Goal: Transaction & Acquisition: Purchase product/service

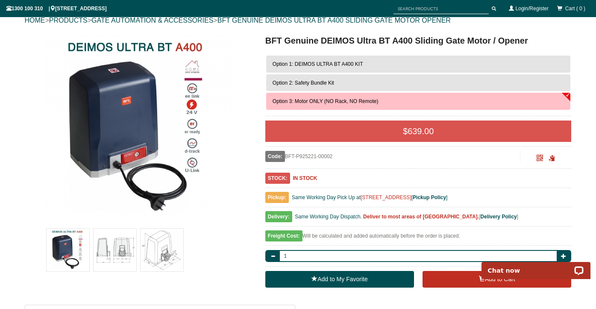
click at [316, 82] on span "Option 2: Safety Bundle Kit" at bounding box center [302, 83] width 61 height 6
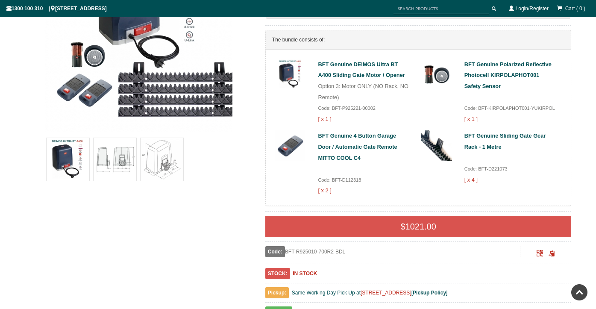
scroll to position [80, 0]
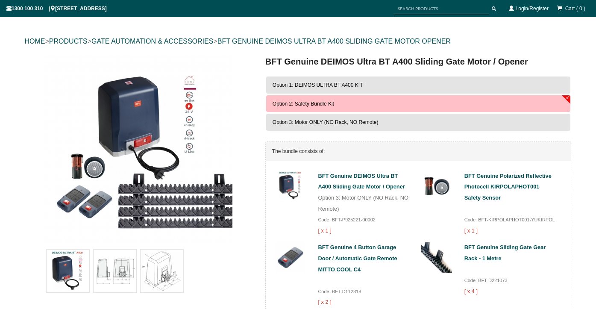
click at [328, 86] on span "Option 1: DEIMOS ULTRA BT A400 KIT" at bounding box center [317, 85] width 91 height 6
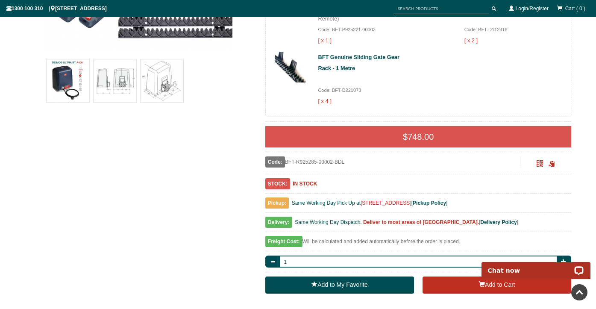
scroll to position [279, 0]
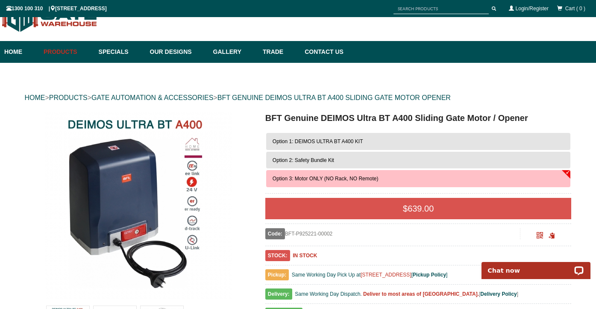
scroll to position [32, 0]
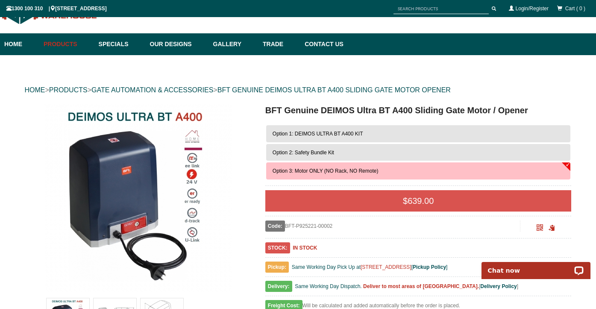
drag, startPoint x: 228, startPoint y: 89, endPoint x: 468, endPoint y: 90, distance: 240.4
click at [468, 90] on div "HOME > PRODUCTS > GATE AUTOMATION & ACCESSORIES > BFT GENUINE DEIMOS ULTRA BT A…" at bounding box center [298, 89] width 547 height 27
copy div "BFT GENUINE DEIMOS ULTRA BT A400 SLIDING GATE MOTOR OPENER"
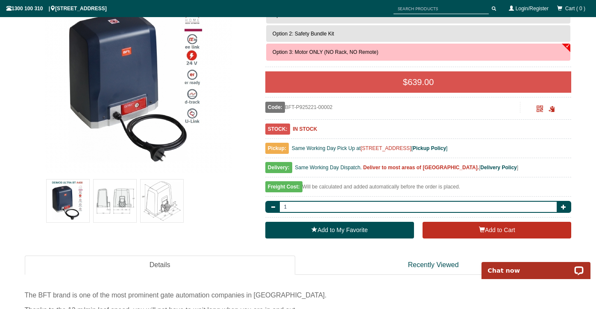
scroll to position [155, 0]
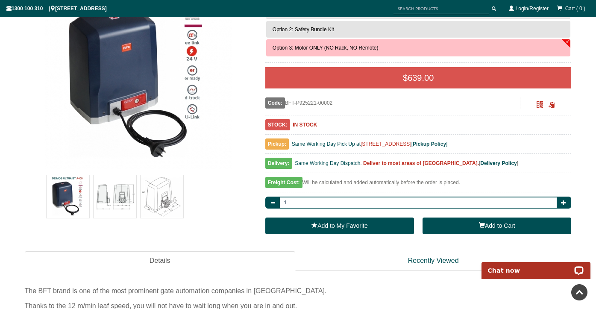
click at [489, 222] on button "Add to Cart" at bounding box center [496, 225] width 149 height 17
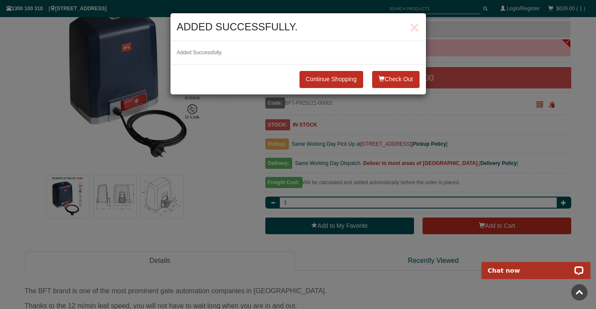
click at [401, 80] on button "Check Out" at bounding box center [395, 79] width 47 height 17
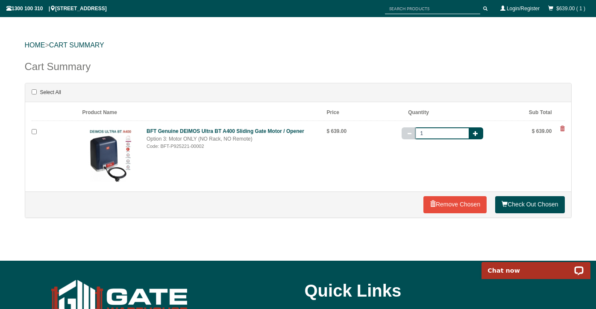
scroll to position [85, 0]
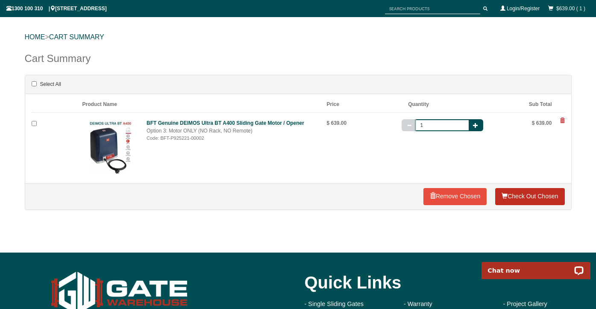
click at [530, 196] on link "Check Out Chosen" at bounding box center [529, 196] width 69 height 17
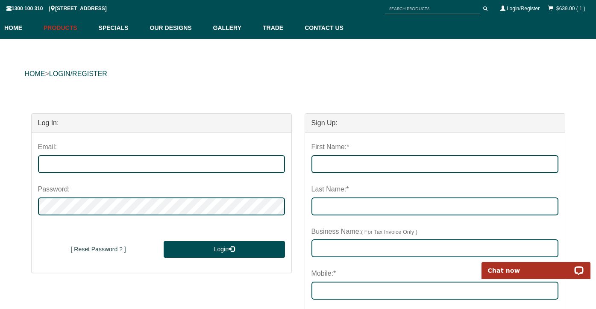
scroll to position [56, 0]
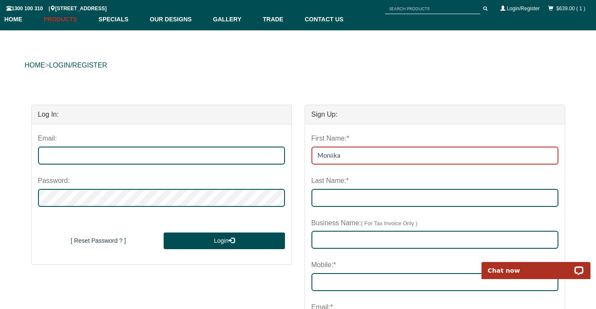
type input "Moniika"
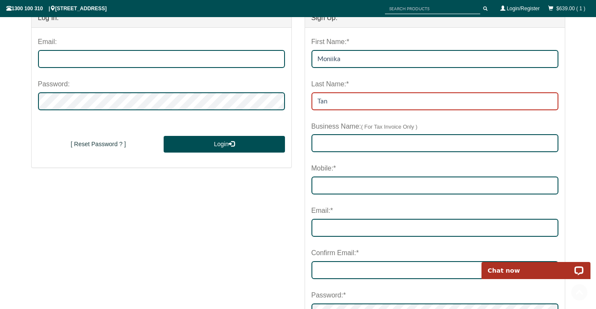
scroll to position [167, 0]
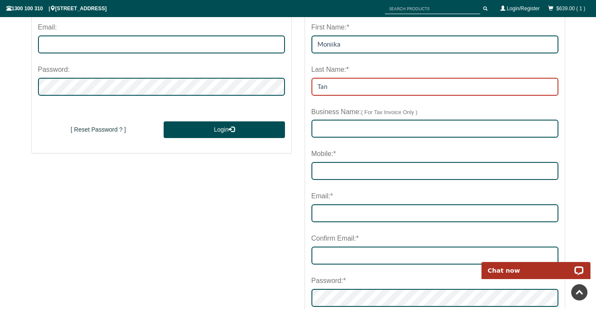
type input "Tan"
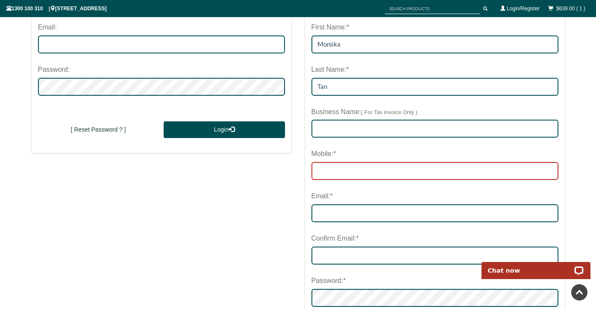
click at [339, 168] on input "Mobile:*" at bounding box center [434, 171] width 247 height 18
type input "0414816894"
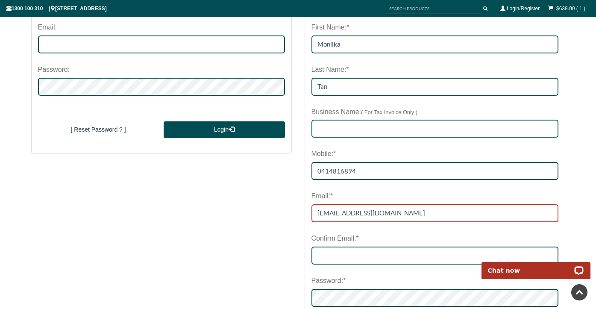
type input "[EMAIL_ADDRESS][DOMAIN_NAME]"
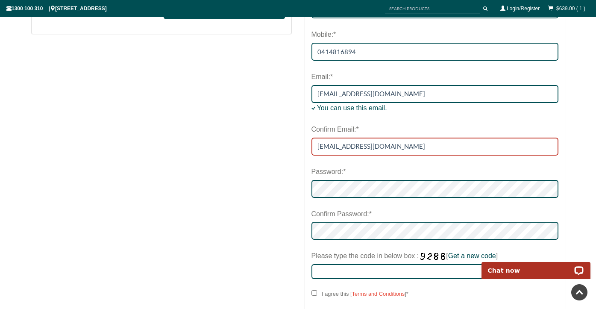
scroll to position [299, 0]
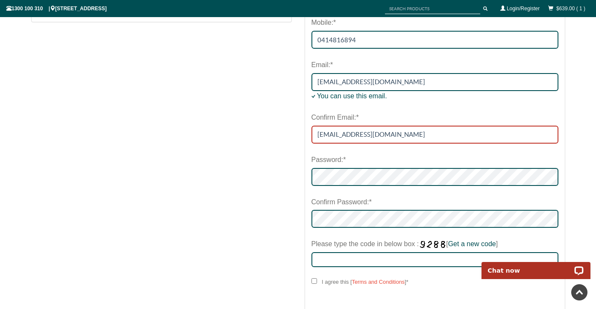
type input "[EMAIL_ADDRESS][DOMAIN_NAME]"
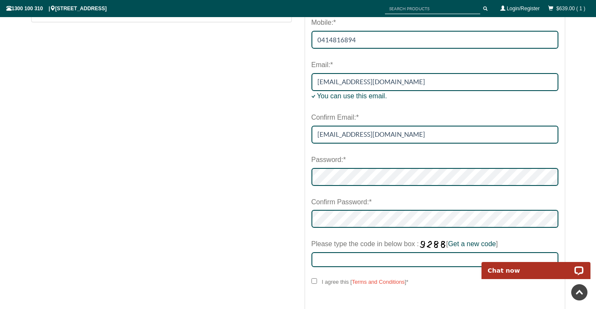
click at [571, 10] on nordpass-autofill-portal at bounding box center [571, 10] width 0 height 0
click at [571, 10] on nordpass-portal at bounding box center [571, 10] width 0 height 0
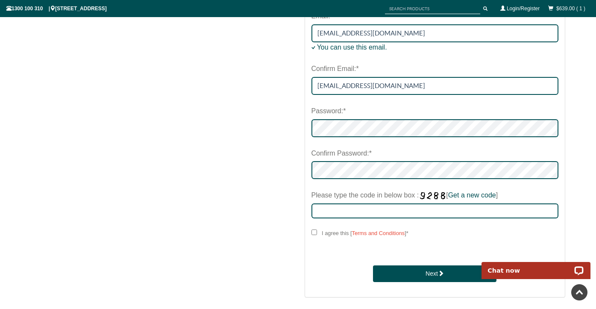
scroll to position [350, 0]
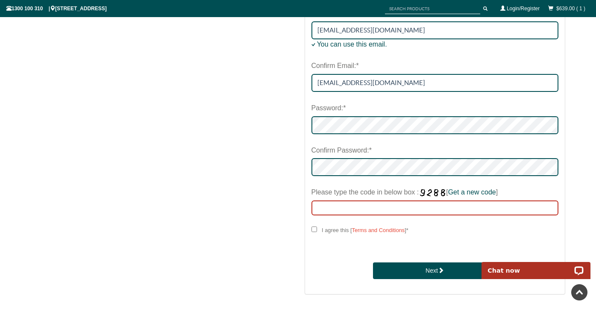
click at [335, 201] on input "Please type the code in below box : [ Get a new code ]" at bounding box center [434, 207] width 247 height 15
type input "2794"
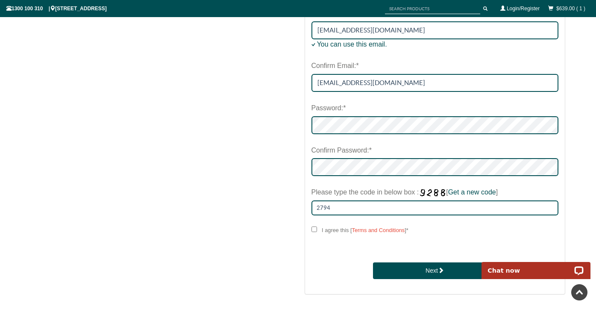
click at [314, 228] on input "I agree this [ Terms and Conditions ] *" at bounding box center [314, 229] width 6 height 6
checkbox input "****"
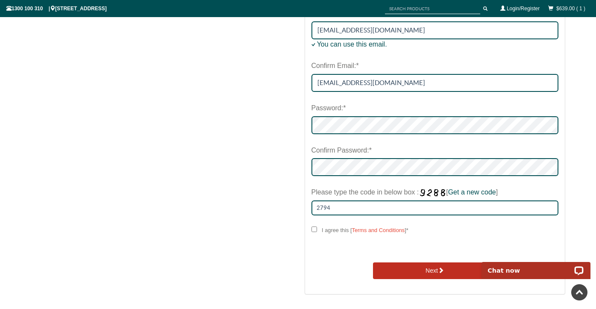
click at [445, 271] on button "Next" at bounding box center [434, 270] width 123 height 17
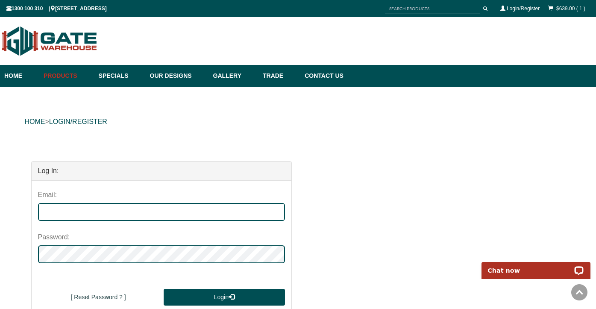
scroll to position [-6, 0]
